Goal: Transaction & Acquisition: Purchase product/service

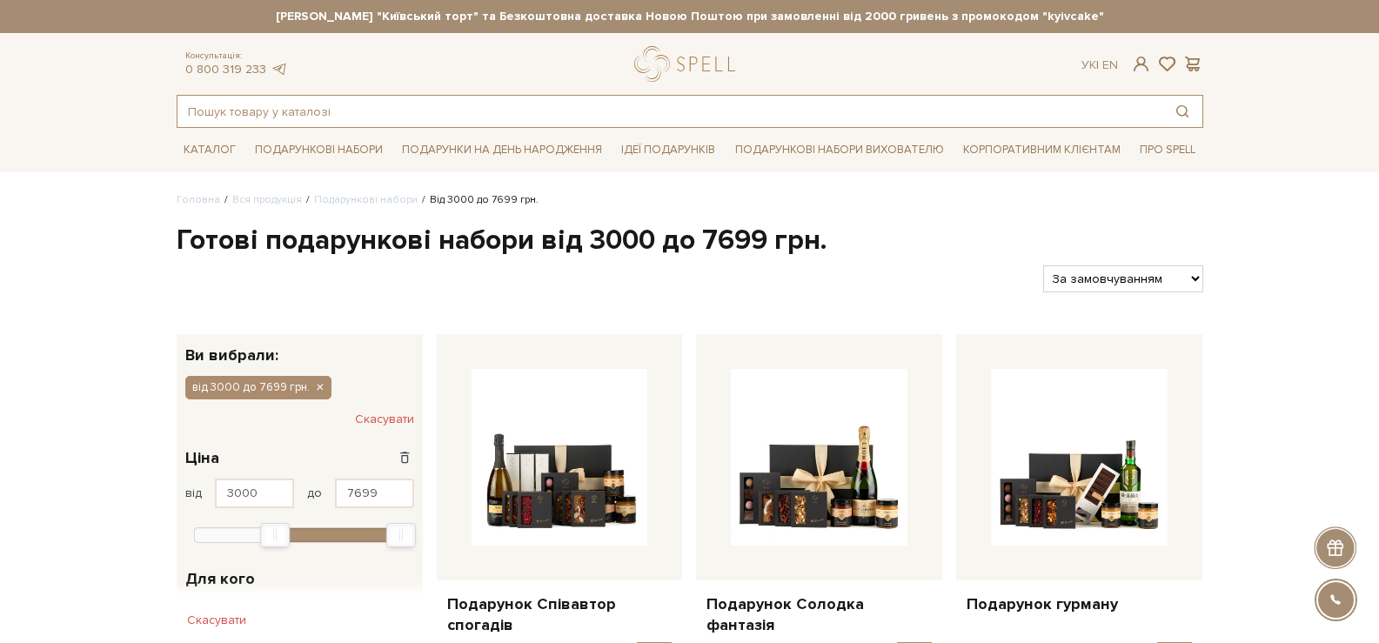
click at [656, 124] on input "text" at bounding box center [670, 111] width 985 height 31
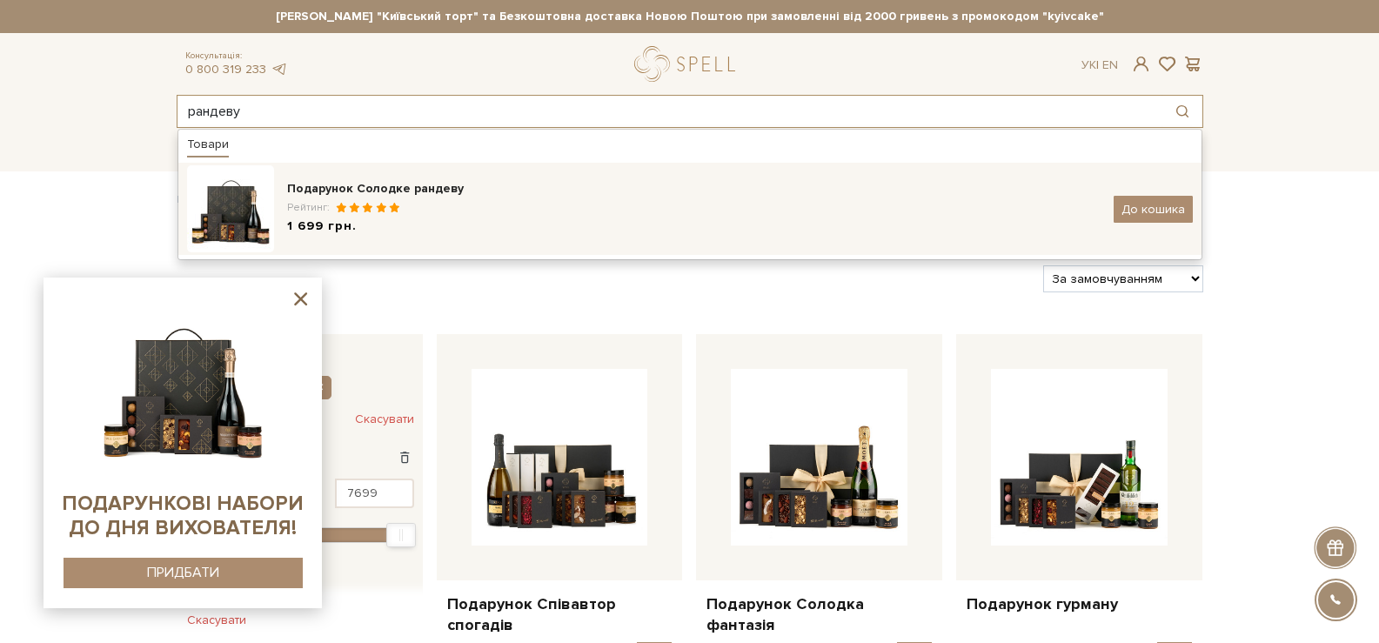
type input "рандеву"
click at [470, 197] on div "Подарунок Солодке рандеву Рейтинг: 1 699 грн." at bounding box center [694, 209] width 814 height 58
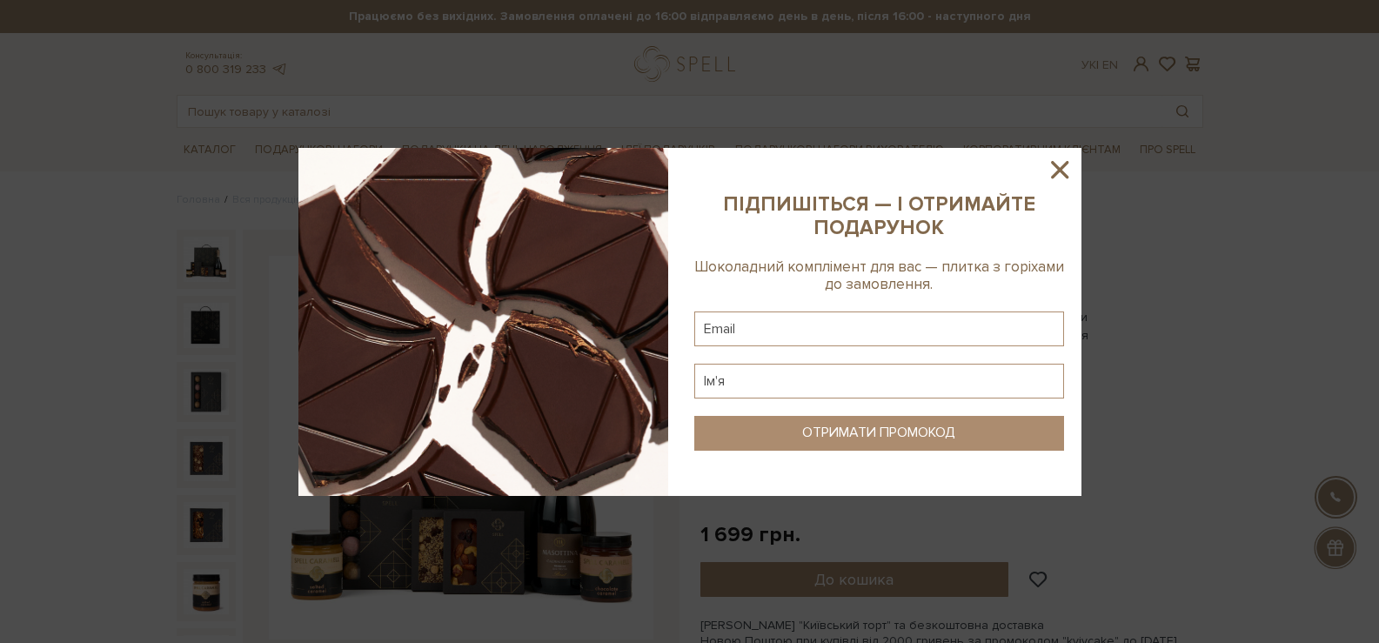
click at [1051, 174] on icon at bounding box center [1060, 170] width 30 height 30
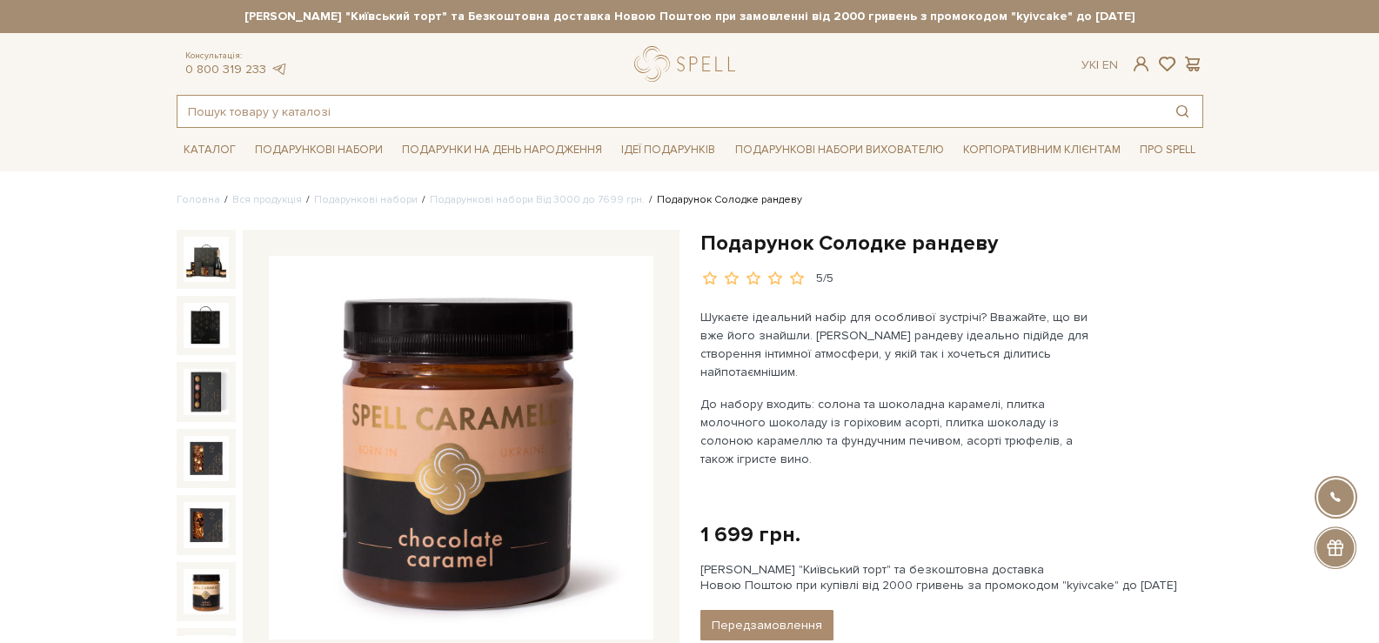
click at [608, 109] on input "text" at bounding box center [670, 111] width 985 height 31
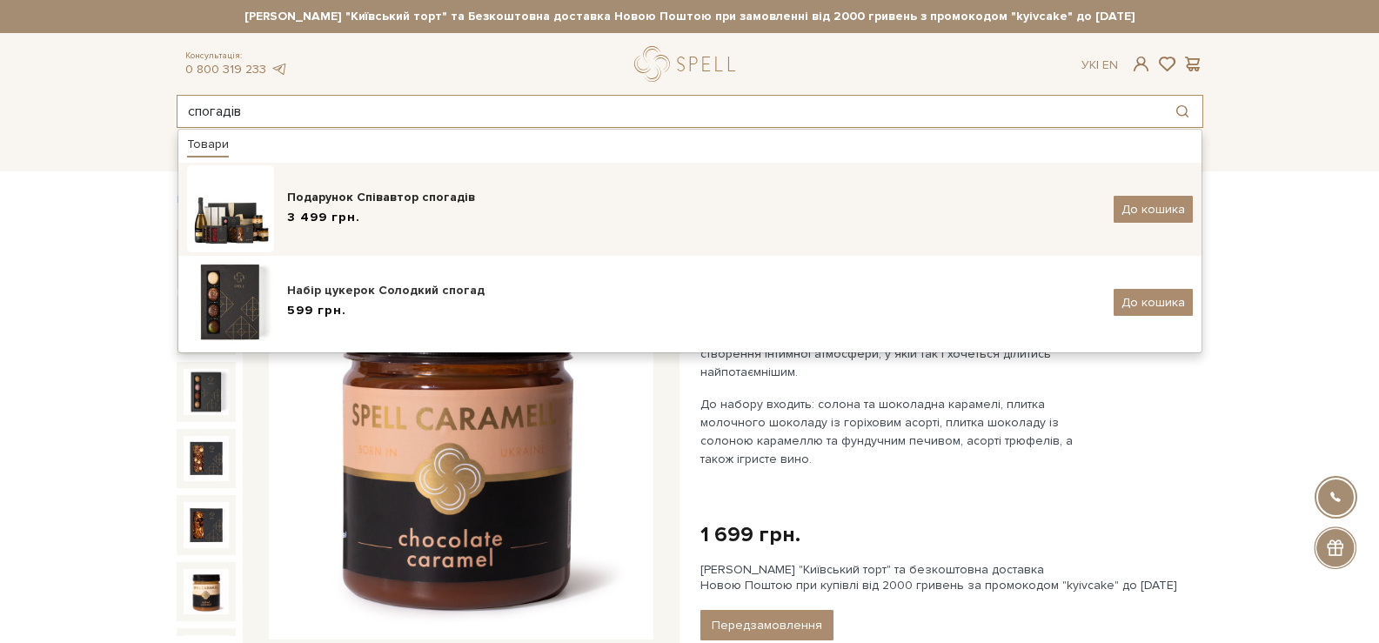
type input "спогадів"
click at [455, 207] on div "Подарунок Співавтор спогадів 3 499 грн." at bounding box center [694, 209] width 814 height 41
